Goal: Task Accomplishment & Management: Complete application form

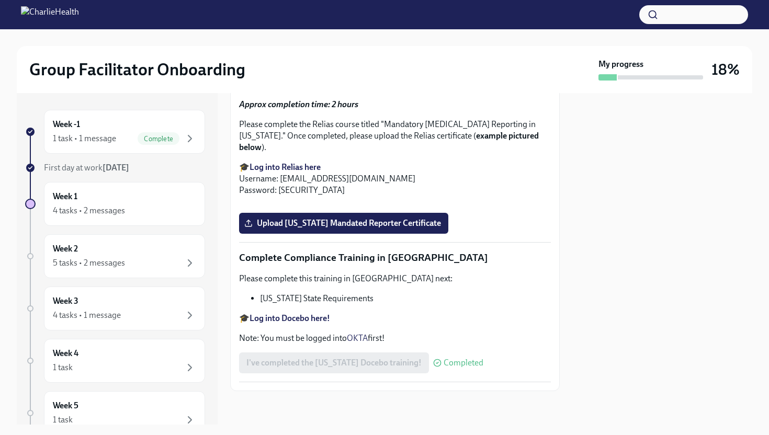
scroll to position [2179, 0]
click at [370, 234] on label "Upload [US_STATE] Mandated Reporter Certificate" at bounding box center [343, 223] width 209 height 21
click at [0, 0] on input "Upload [US_STATE] Mandated Reporter Certificate" at bounding box center [0, 0] width 0 height 0
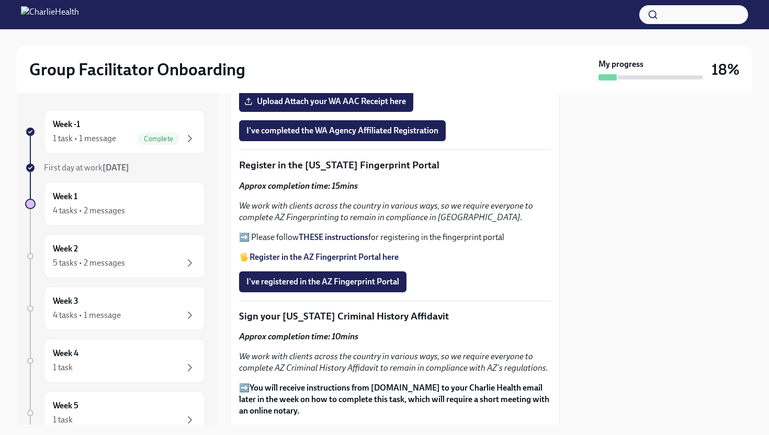
scroll to position [1159, 0]
click at [355, 233] on strong "THESE instructions" at bounding box center [334, 238] width 70 height 10
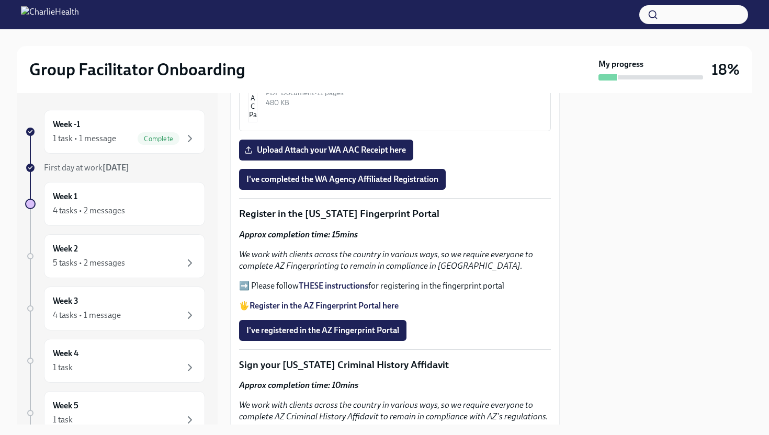
scroll to position [1107, 0]
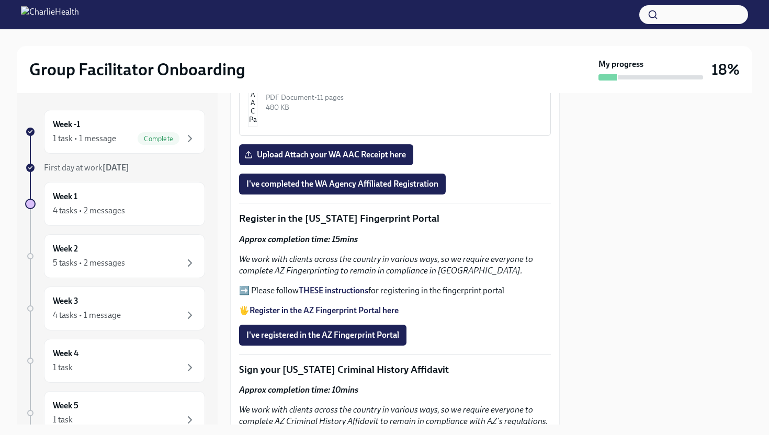
click at [364, 286] on strong "THESE instructions" at bounding box center [334, 291] width 70 height 10
click at [385, 330] on span "I've registered in the AZ Fingerprint Portal" at bounding box center [322, 335] width 153 height 10
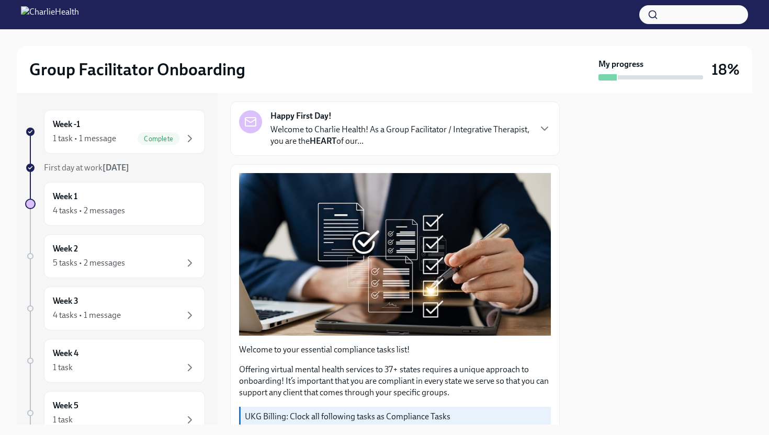
scroll to position [0, 0]
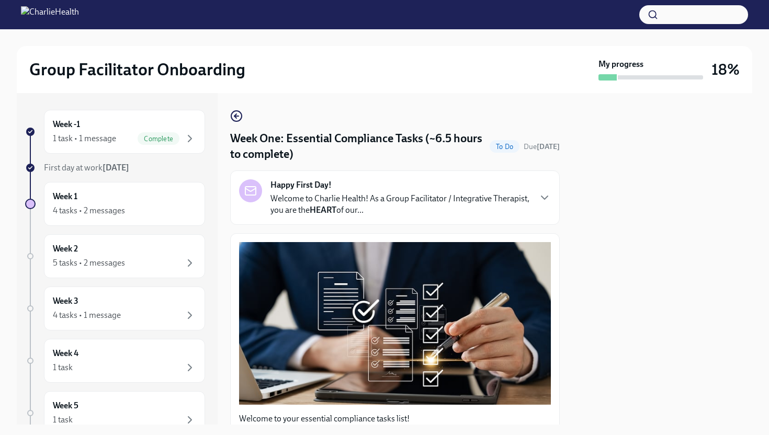
click at [352, 199] on p "Welcome to Charlie Health! As a Group Facilitator / Integrative Therapist, you …" at bounding box center [401, 204] width 260 height 23
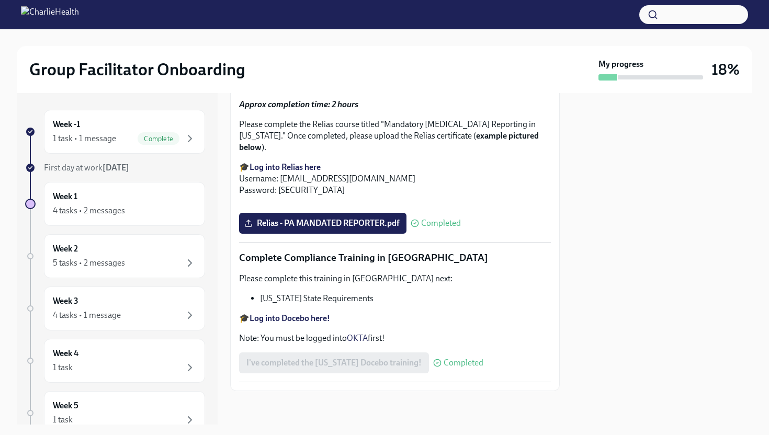
scroll to position [2695, 0]
click at [131, 129] on div "Week -1 1 task • 1 message Complete" at bounding box center [124, 132] width 143 height 26
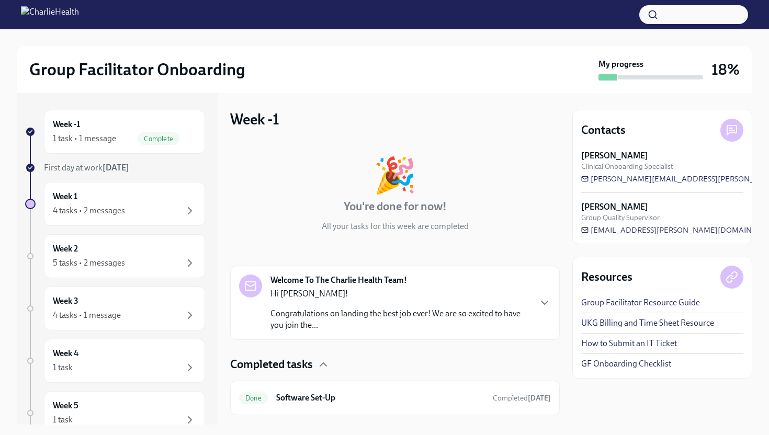
scroll to position [24, 0]
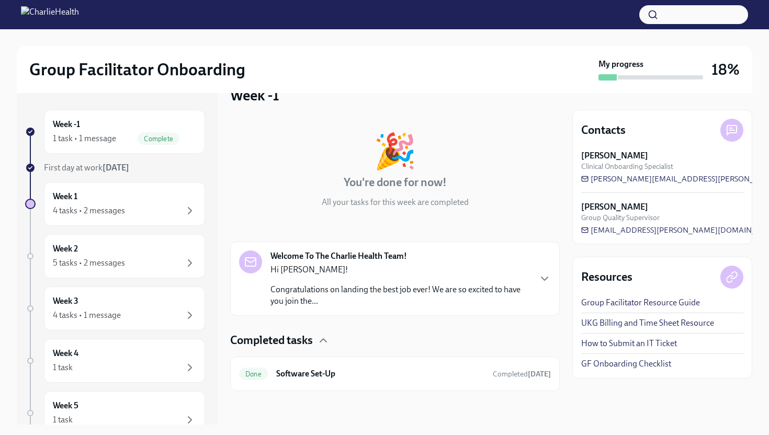
click at [354, 291] on p "Congratulations on landing the best job ever! We are so excited to have you joi…" at bounding box center [401, 295] width 260 height 23
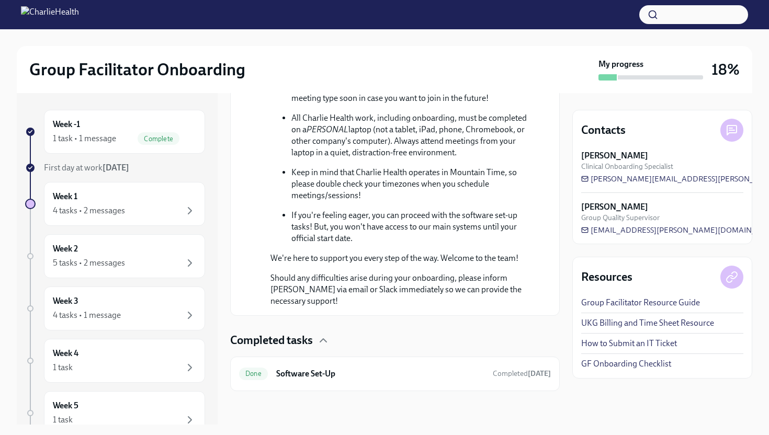
scroll to position [602, 0]
click at [364, 376] on h6 "Software Set-Up" at bounding box center [380, 374] width 208 height 12
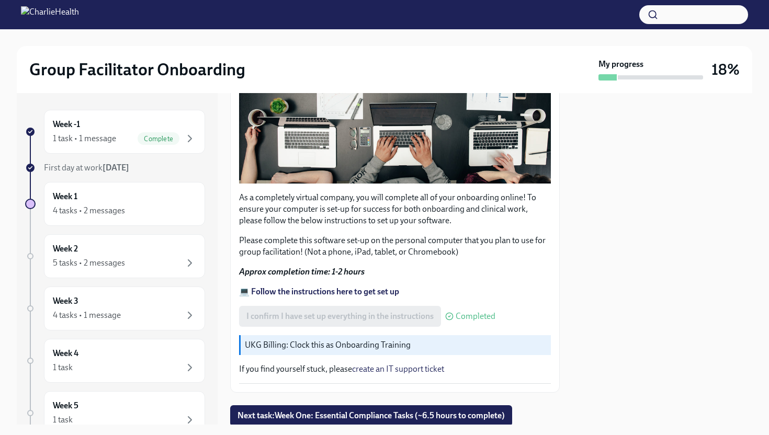
scroll to position [283, 0]
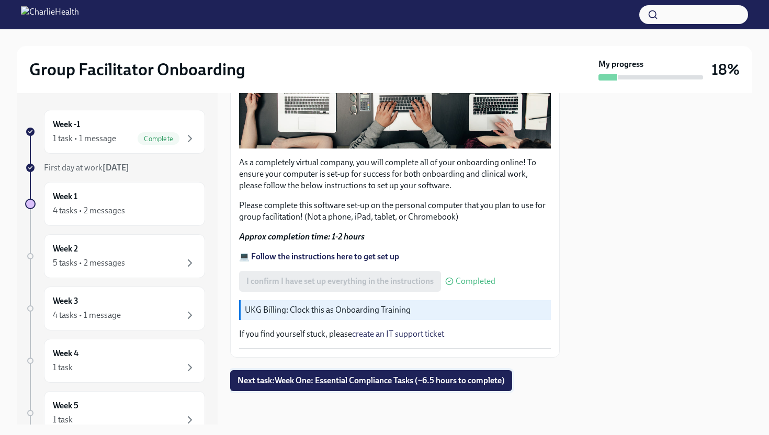
click at [349, 380] on span "Next task : Week One: Essential Compliance Tasks (~6.5 hours to complete)" at bounding box center [371, 381] width 267 height 10
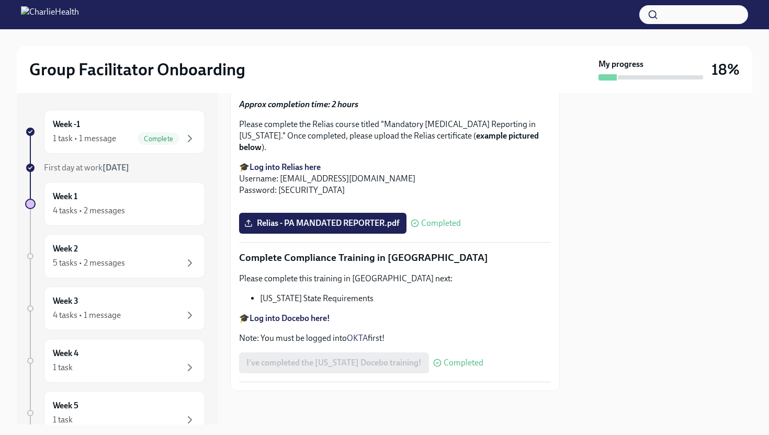
scroll to position [2230, 0]
click at [145, 208] on div "4 tasks • 2 messages" at bounding box center [124, 211] width 143 height 13
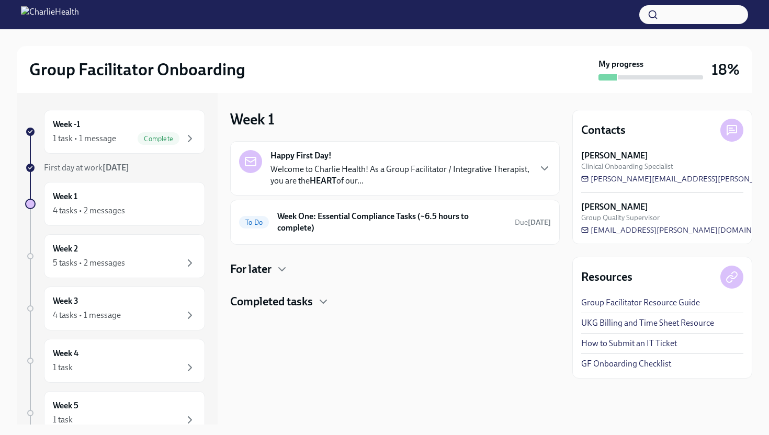
click at [310, 303] on h4 "Completed tasks" at bounding box center [271, 302] width 83 height 16
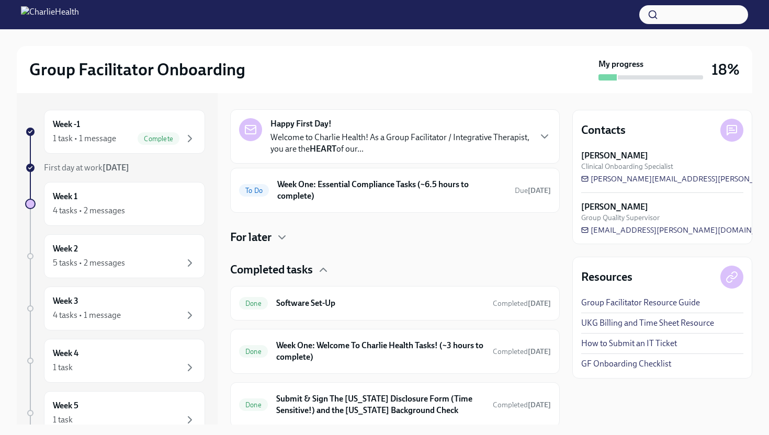
scroll to position [68, 0]
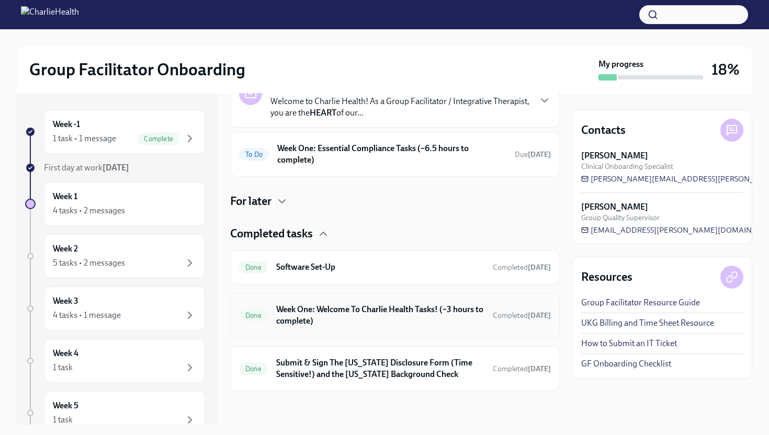
click at [317, 319] on h6 "Week One: Welcome To Charlie Health Tasks! (~3 hours to complete)" at bounding box center [380, 315] width 208 height 23
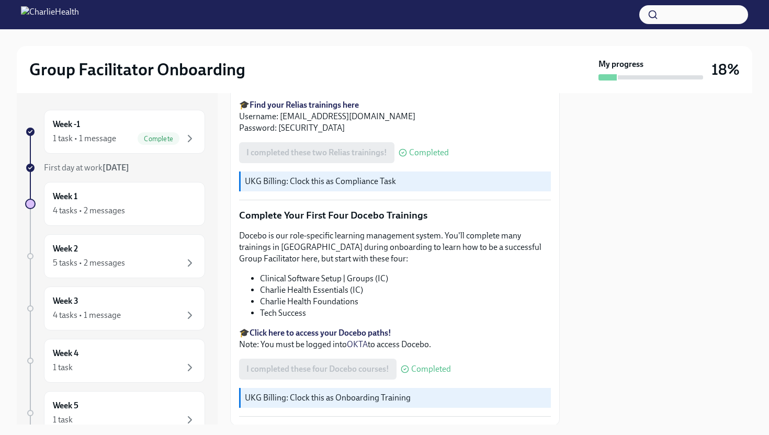
scroll to position [1313, 0]
